Goal: Task Accomplishment & Management: Use online tool/utility

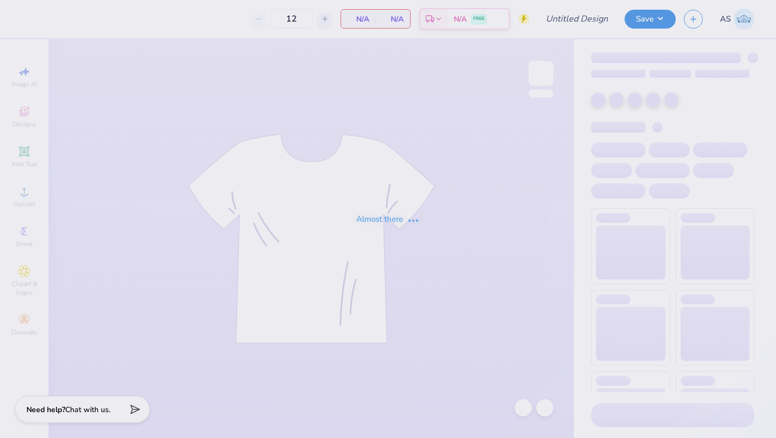
type input "ZTA Family Weekend"
type input "40"
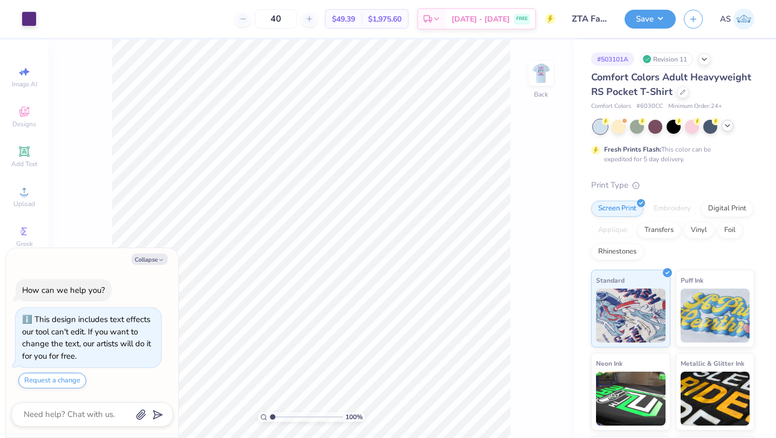
click at [728, 126] on icon at bounding box center [727, 125] width 9 height 9
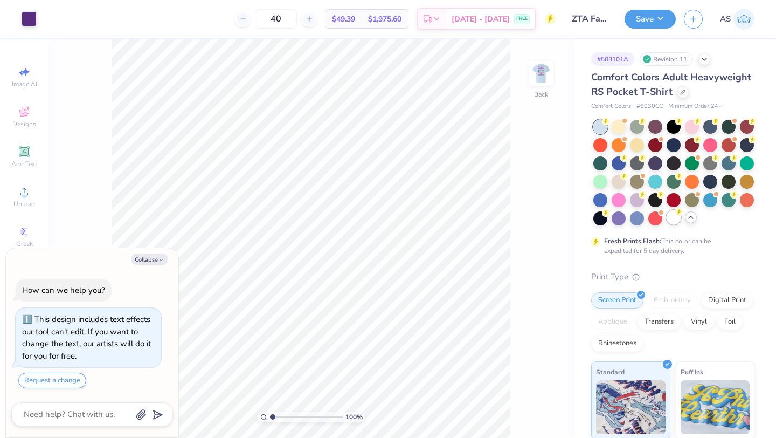
click at [675, 216] on div at bounding box center [674, 217] width 14 height 14
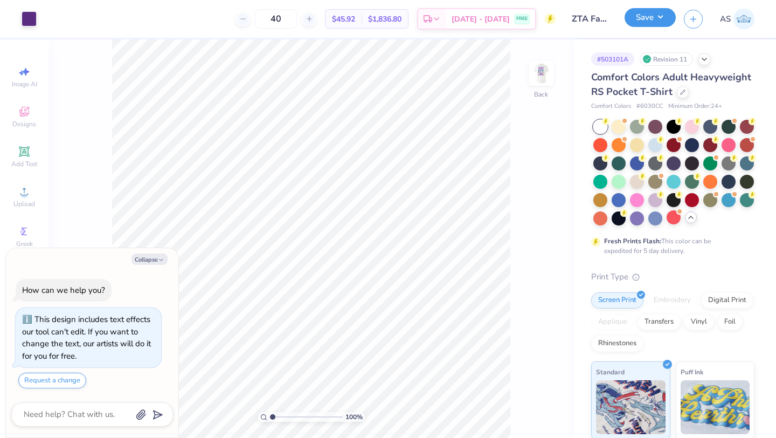
click at [658, 20] on button "Save" at bounding box center [650, 17] width 51 height 19
type textarea "x"
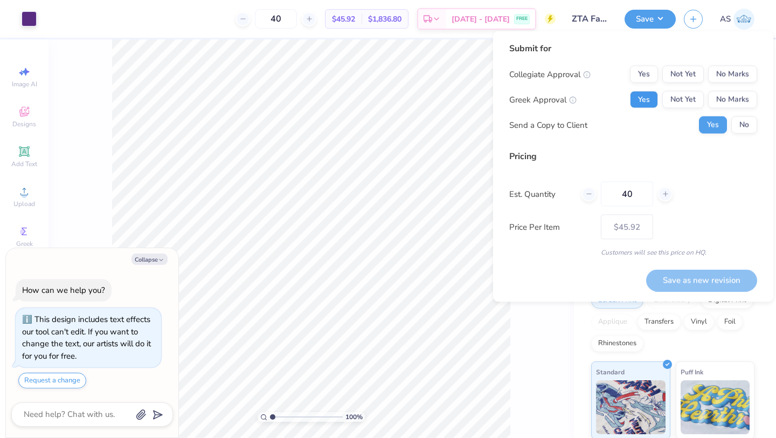
click at [643, 98] on button "Yes" at bounding box center [644, 99] width 28 height 17
click at [643, 74] on button "Yes" at bounding box center [644, 74] width 28 height 17
click at [684, 281] on button "Save as new revision" at bounding box center [701, 280] width 111 height 22
type input "$45.92"
type textarea "x"
